Goal: Task Accomplishment & Management: Manage account settings

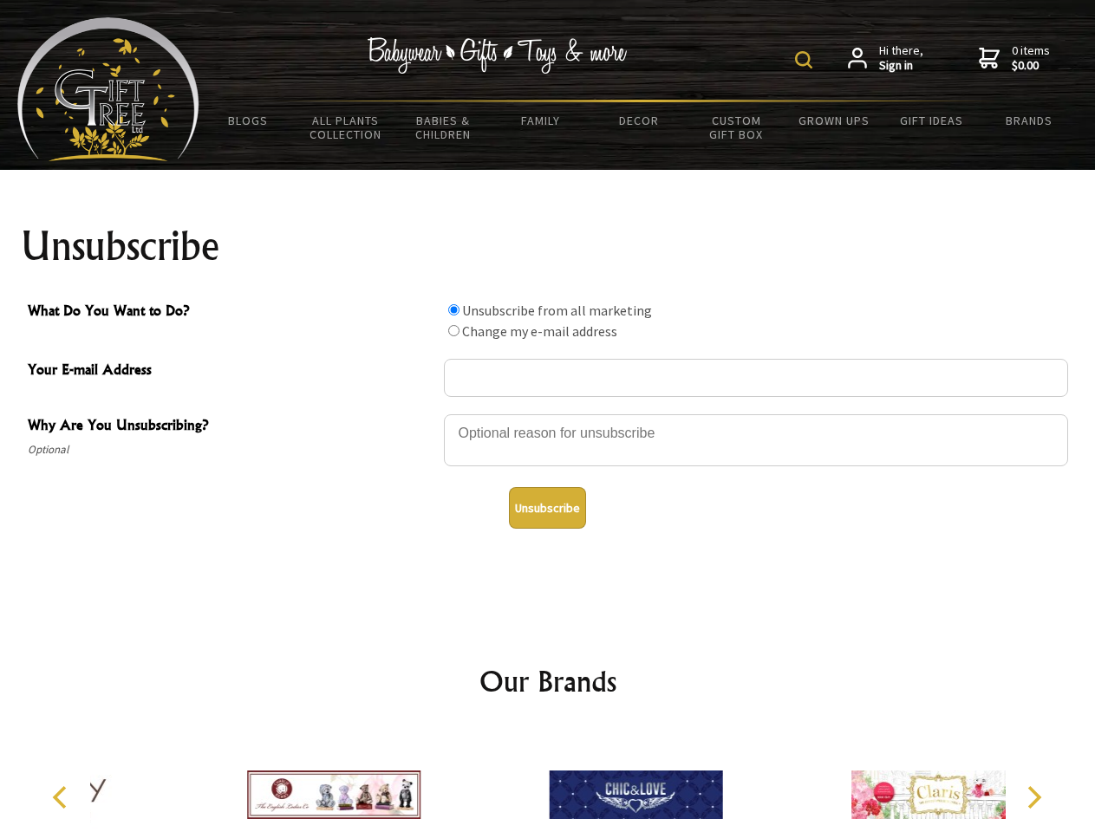
click at [806, 60] on img at bounding box center [803, 59] width 17 height 17
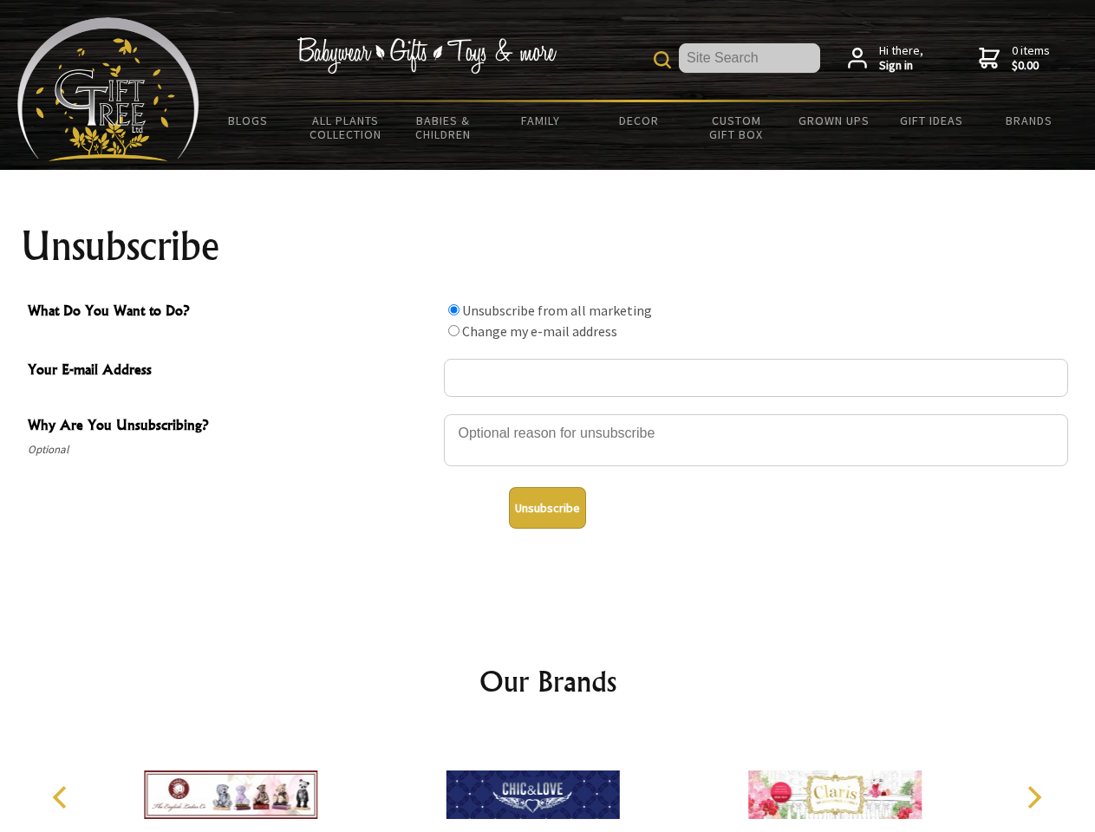
click at [548, 413] on div at bounding box center [756, 443] width 624 height 61
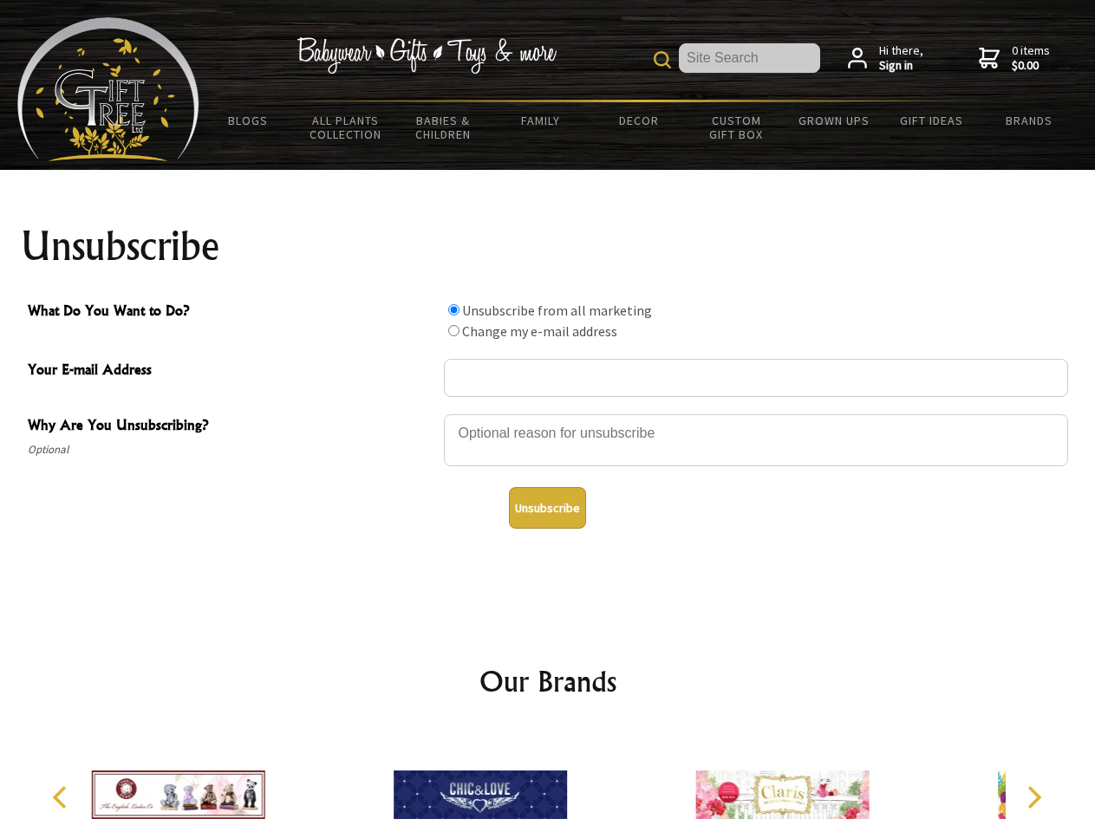
click at [453, 309] on input "What Do You Want to Do?" at bounding box center [453, 309] width 11 height 11
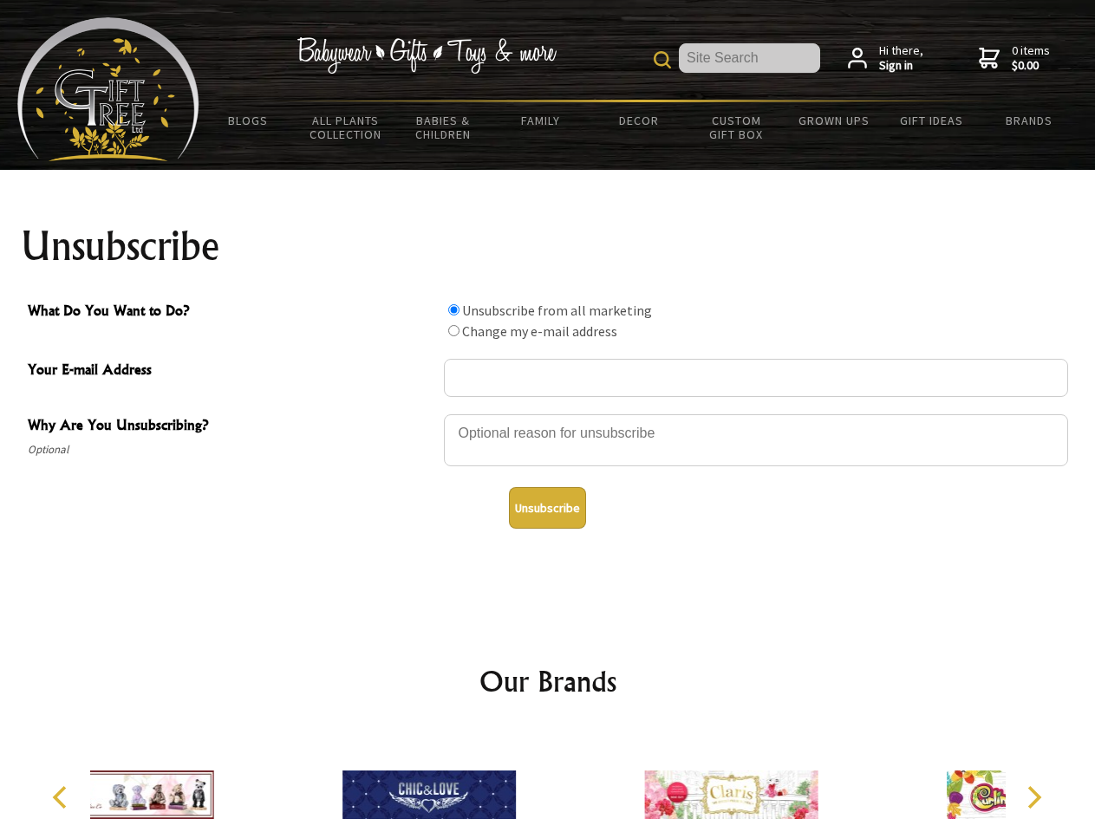
click at [453, 330] on input "What Do You Want to Do?" at bounding box center [453, 330] width 11 height 11
radio input "true"
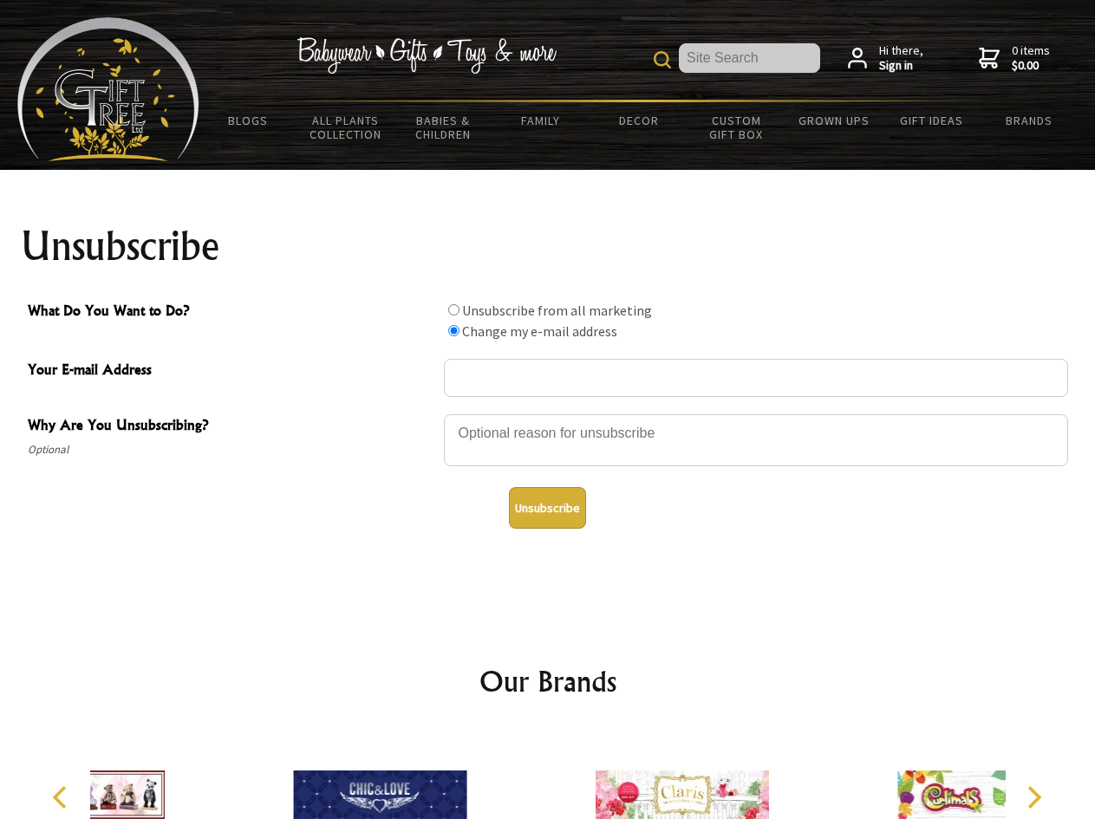
click at [547, 508] on button "Unsubscribe" at bounding box center [547, 508] width 77 height 42
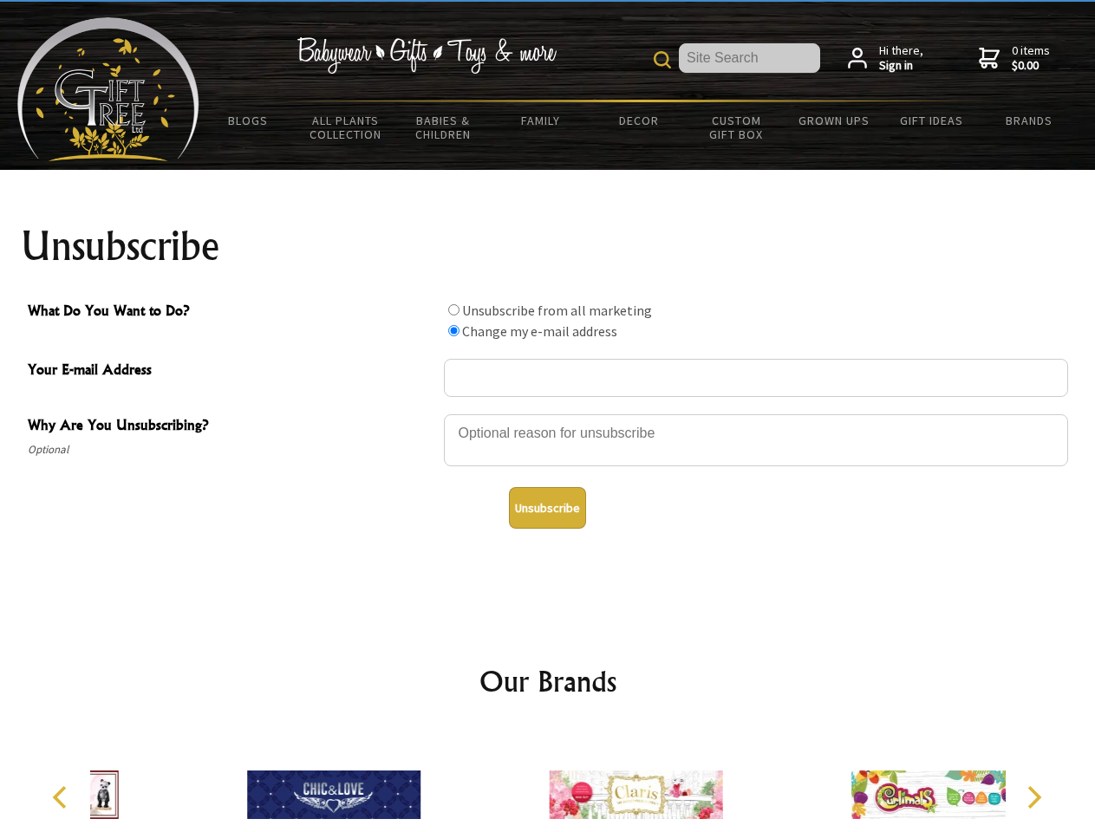
click at [548, 781] on div at bounding box center [636, 797] width 302 height 135
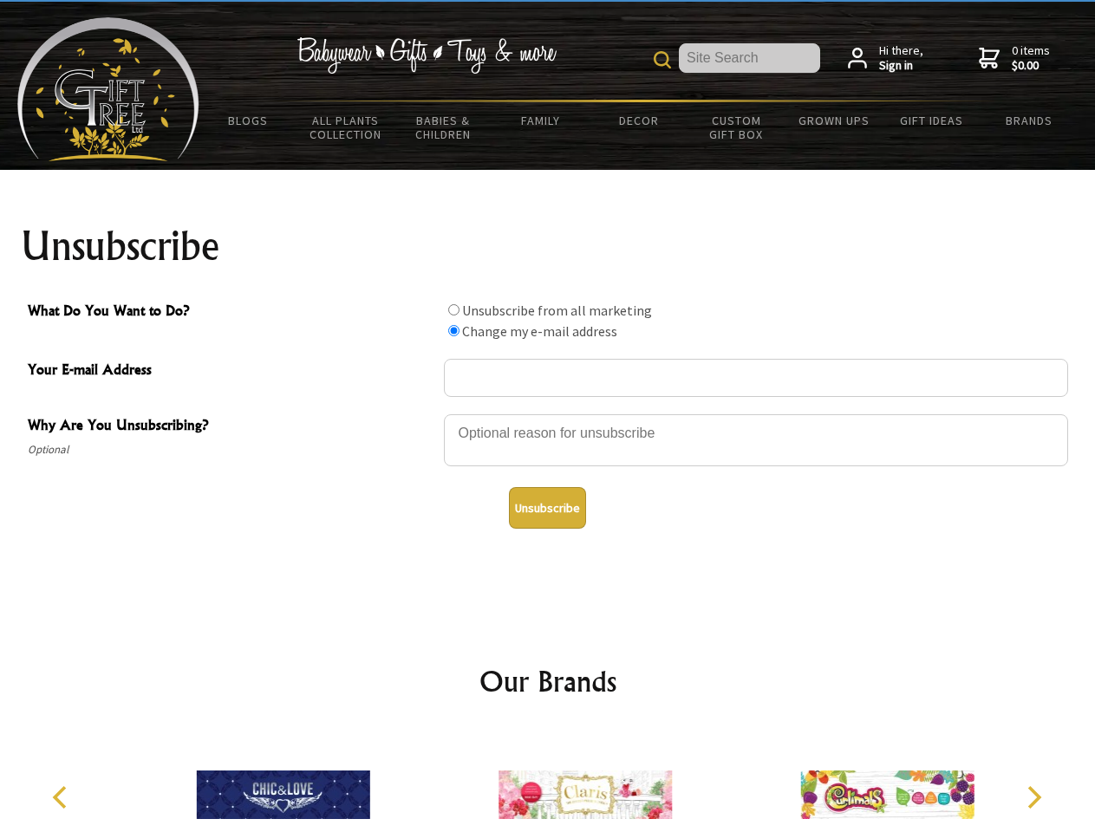
click at [62, 797] on icon "Previous" at bounding box center [61, 797] width 23 height 23
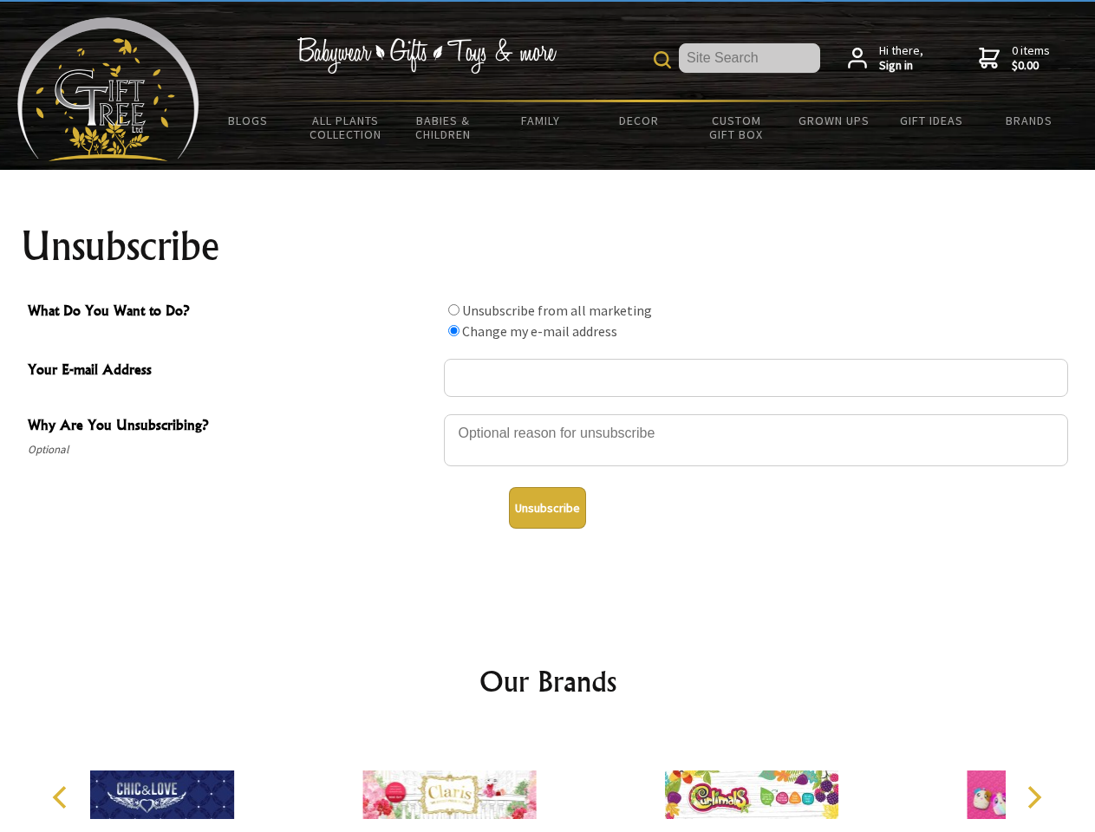
click at [1033, 797] on icon "Next" at bounding box center [1032, 797] width 23 height 23
